Goal: Task Accomplishment & Management: Complete application form

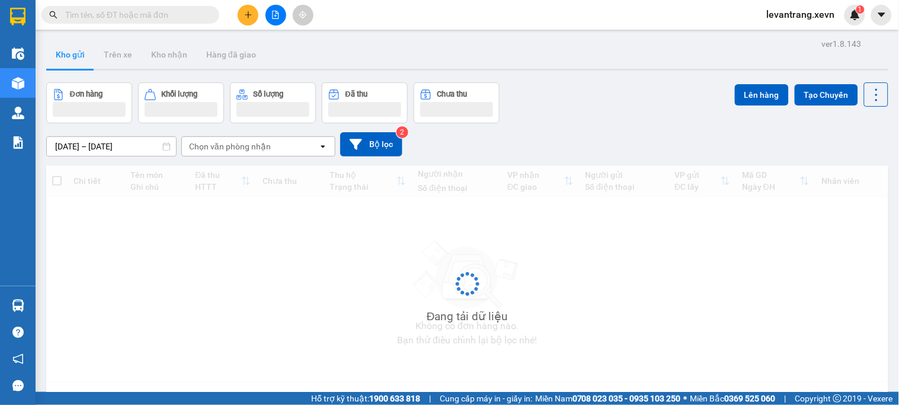
click at [203, 15] on input "text" at bounding box center [135, 14] width 140 height 13
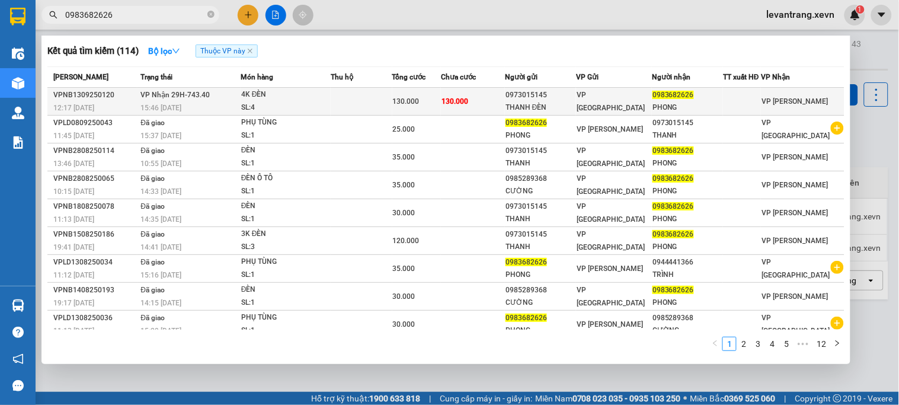
type input "0983682626"
click at [608, 111] on td "VP [GEOGRAPHIC_DATA]" at bounding box center [614, 102] width 76 height 28
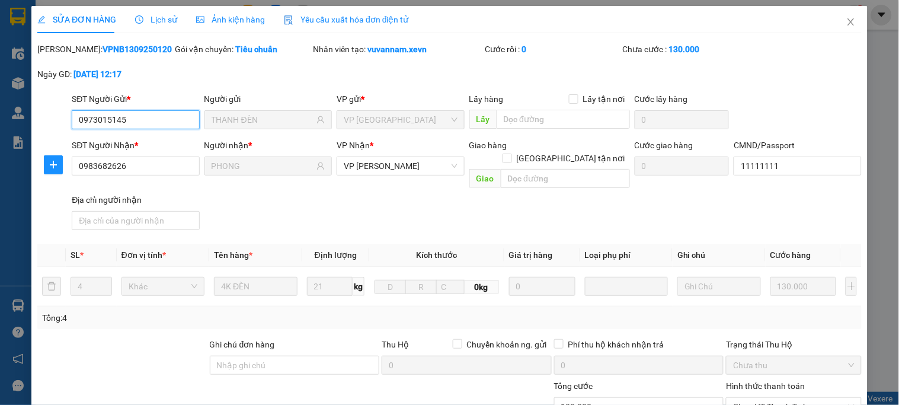
type input "0973015145"
type input "THANH ĐÈN"
type input "0983682626"
type input "PHONG"
type input "11111111"
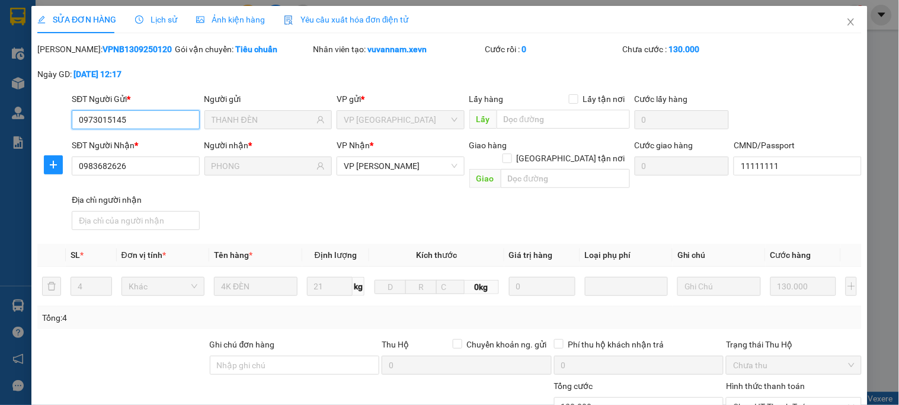
type input "130.000"
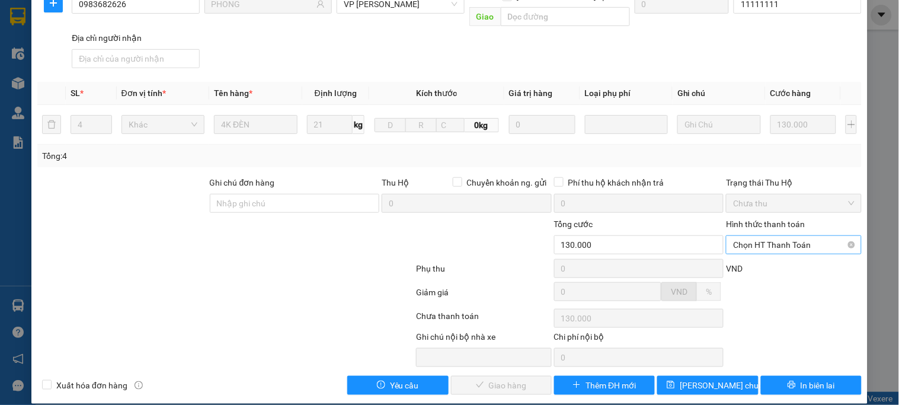
click at [803, 236] on span "Chọn HT Thanh Toán" at bounding box center [793, 245] width 121 height 18
click at [791, 256] on div "Tại văn phòng" at bounding box center [786, 255] width 120 height 13
type input "0"
click at [508, 378] on span "Giao hàng" at bounding box center [508, 384] width 38 height 13
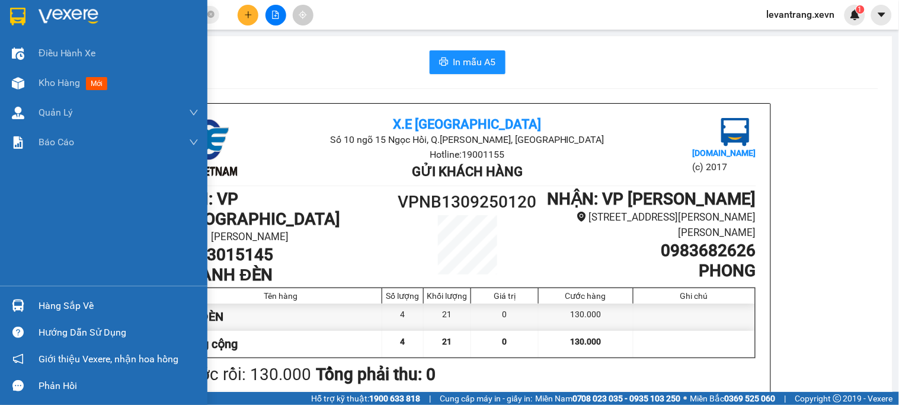
click at [23, 304] on img at bounding box center [18, 305] width 12 height 12
